Goal: Navigation & Orientation: Understand site structure

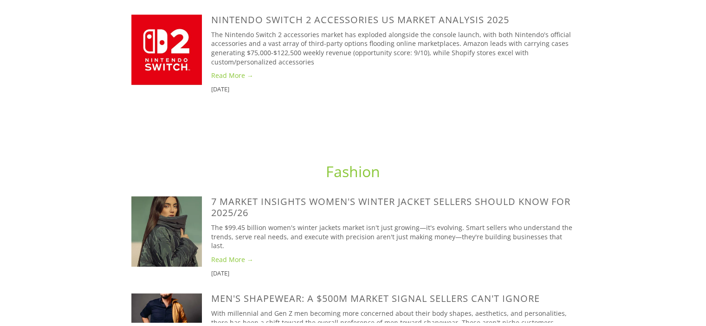
scroll to position [1269, 0]
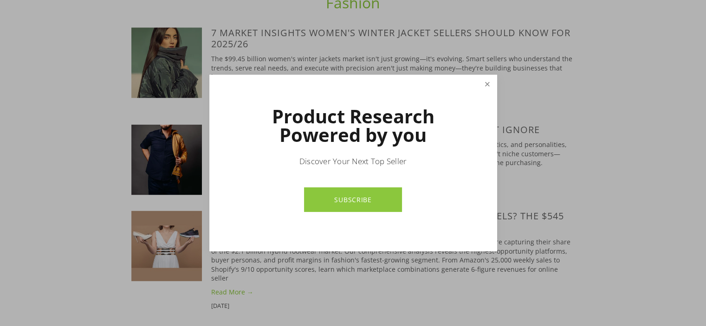
click at [490, 80] on link "Close" at bounding box center [487, 84] width 16 height 16
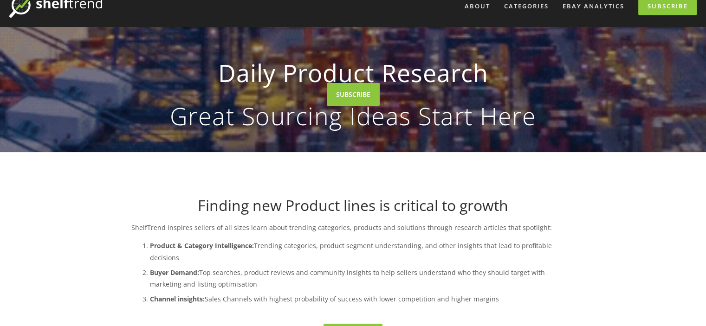
scroll to position [0, 0]
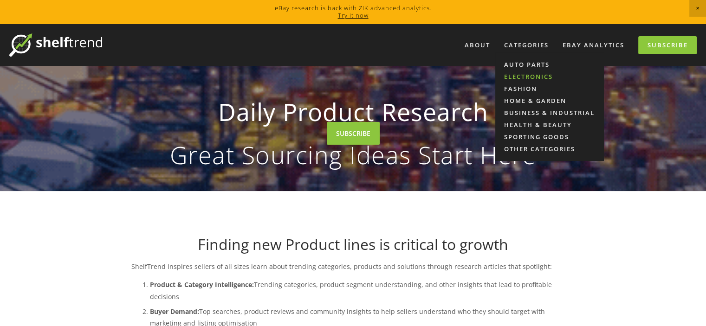
click at [514, 79] on link "Electronics" at bounding box center [549, 77] width 109 height 12
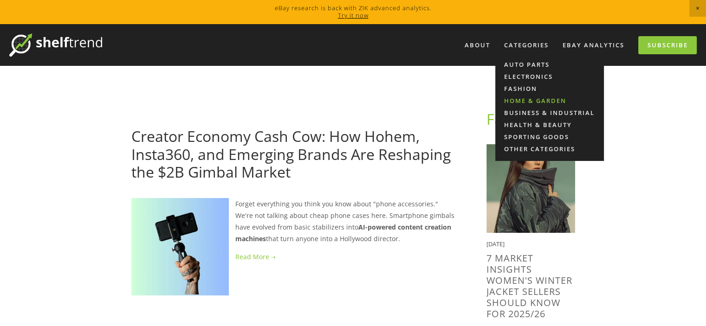
click at [515, 98] on link "Home & Garden" at bounding box center [549, 101] width 109 height 12
